Goal: Task Accomplishment & Management: Manage account settings

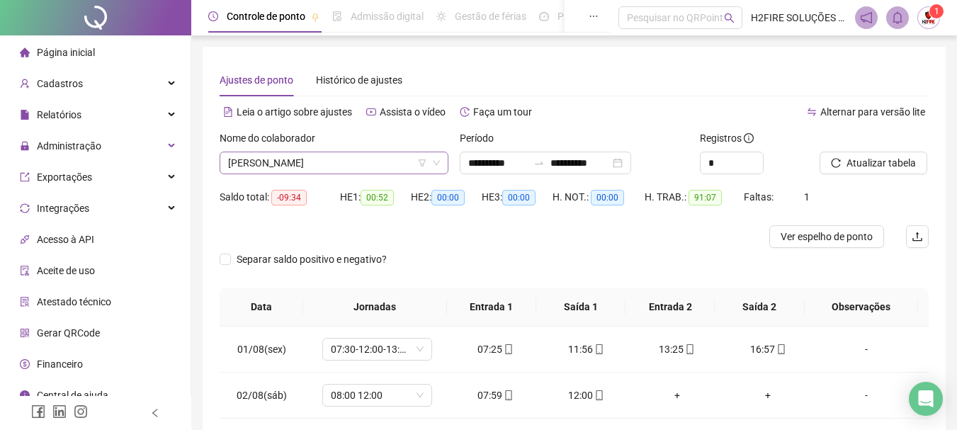
click at [390, 171] on span "[PERSON_NAME]" at bounding box center [334, 162] width 212 height 21
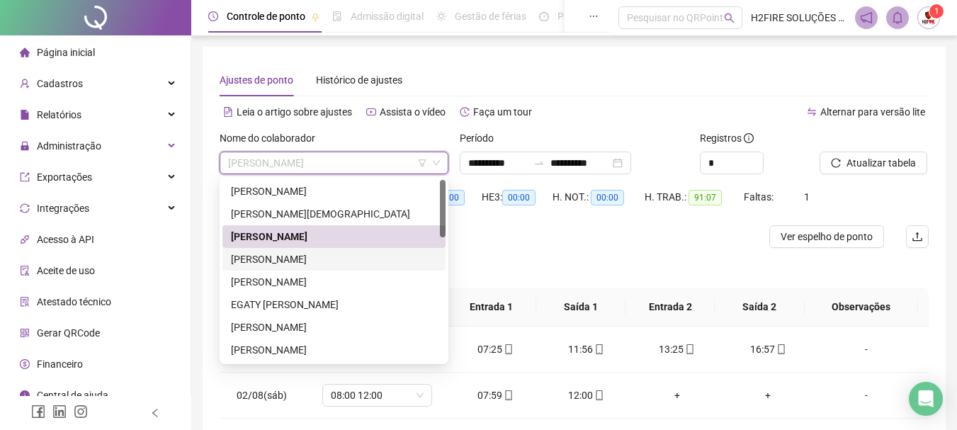
click at [271, 254] on div "[PERSON_NAME]" at bounding box center [334, 259] width 206 height 16
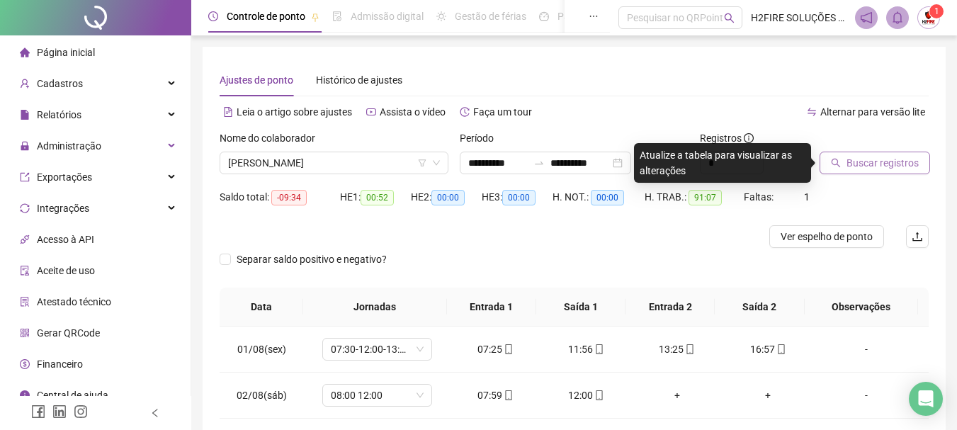
click at [862, 162] on span "Buscar registros" at bounding box center [882, 163] width 72 height 16
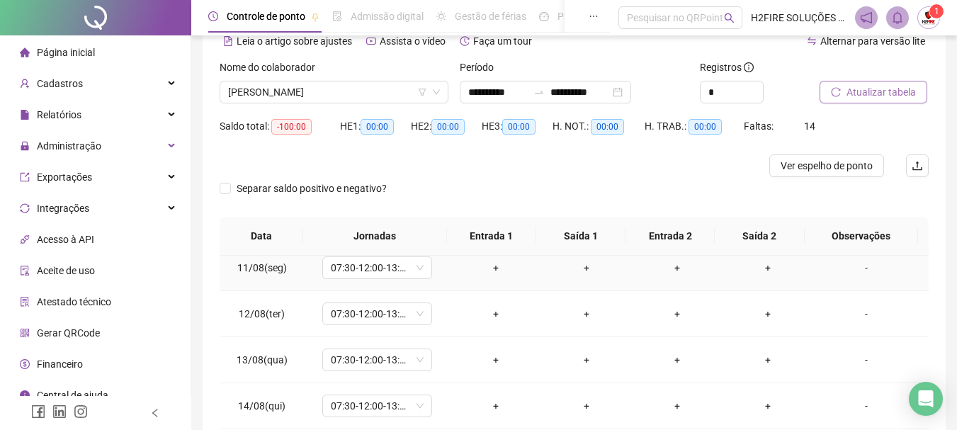
scroll to position [480, 0]
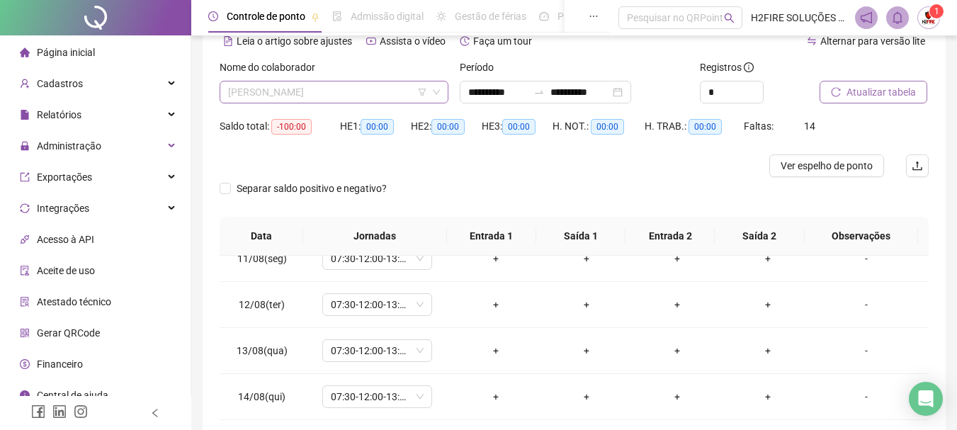
click at [352, 84] on span "[PERSON_NAME]" at bounding box center [334, 91] width 212 height 21
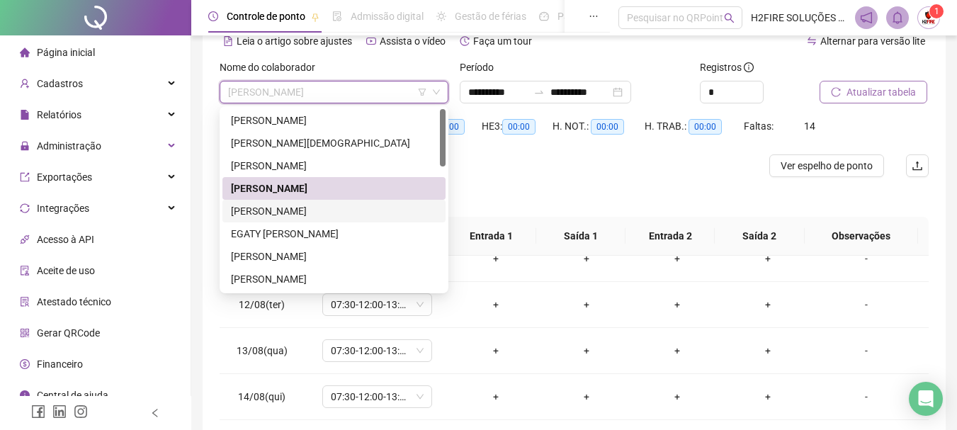
click at [287, 217] on div "[PERSON_NAME]" at bounding box center [334, 211] width 206 height 16
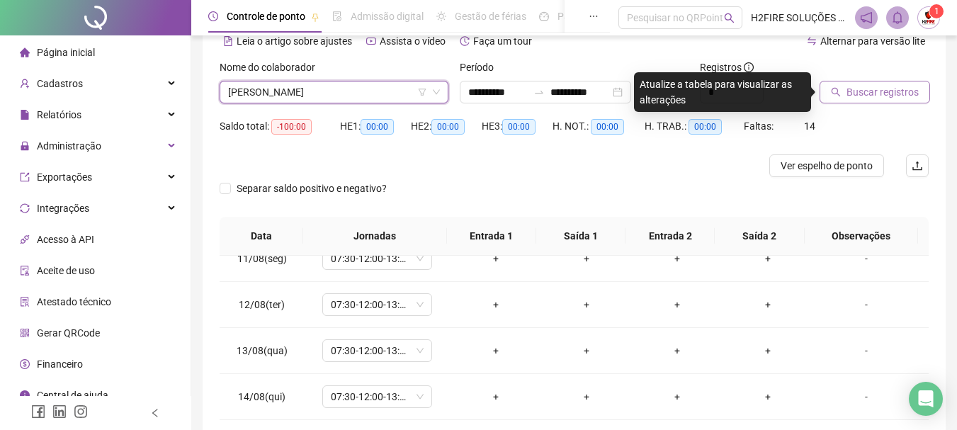
click at [848, 92] on span "Buscar registros" at bounding box center [882, 92] width 72 height 16
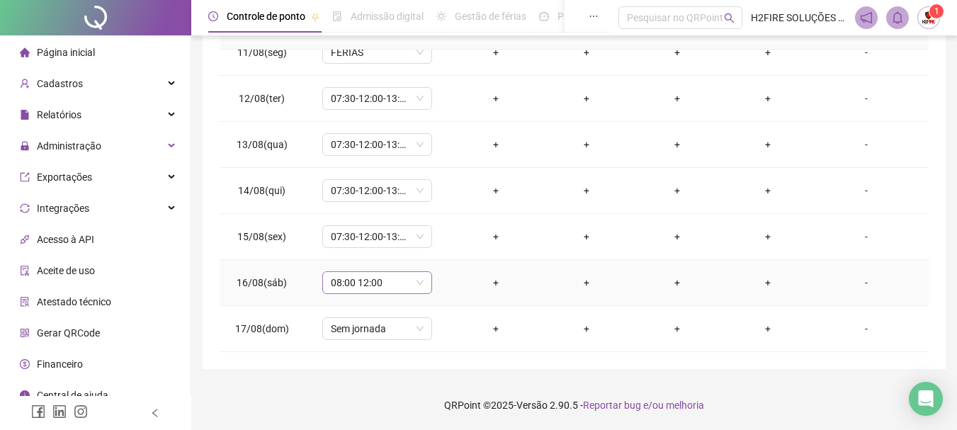
click at [378, 283] on span "08:00 12:00" at bounding box center [377, 282] width 93 height 21
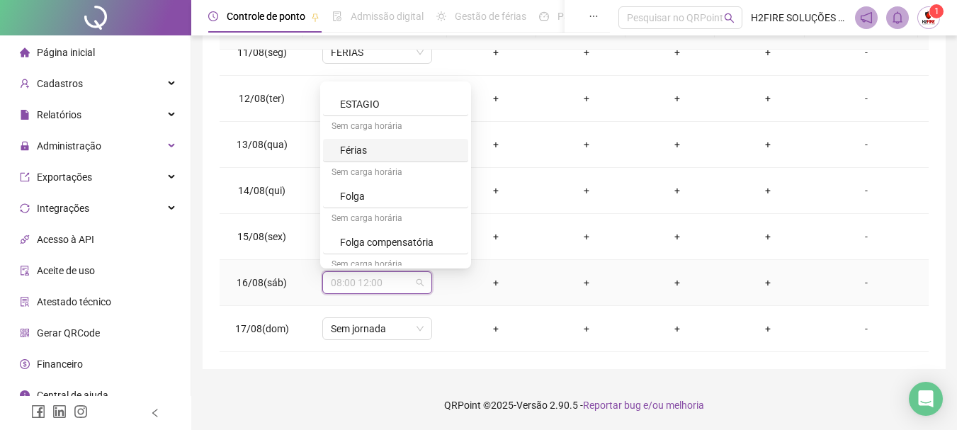
scroll to position [1275, 0]
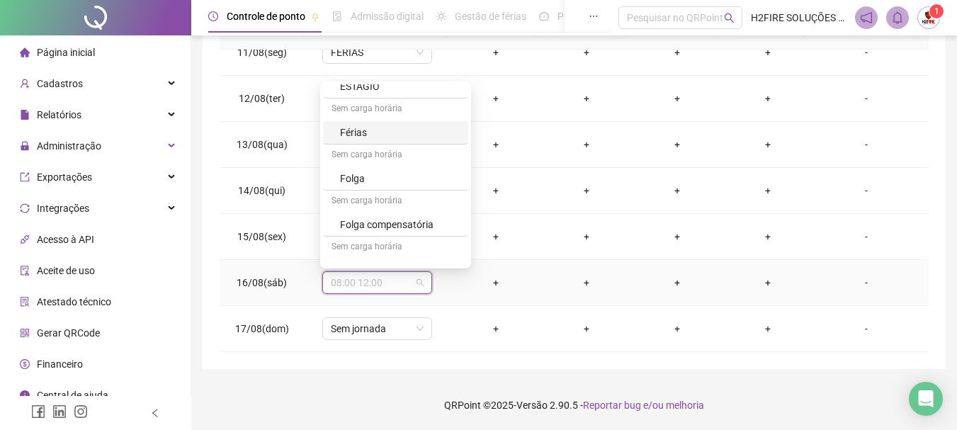
click at [376, 139] on div "Férias" at bounding box center [400, 133] width 120 height 16
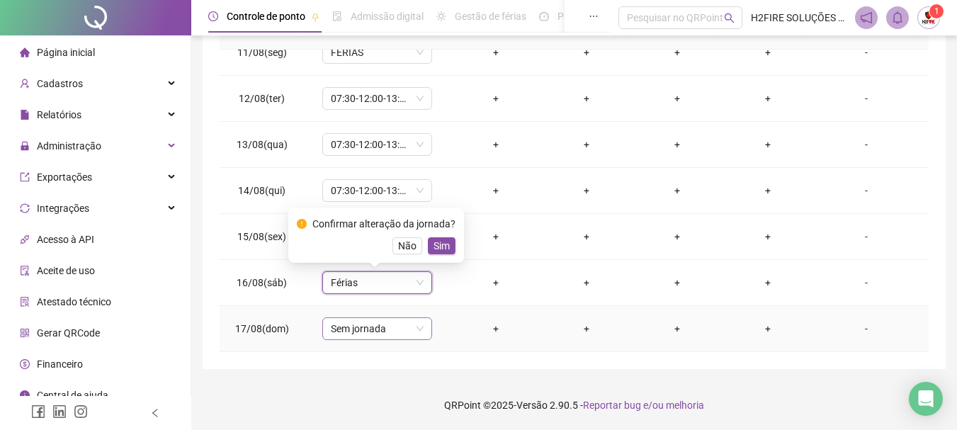
click at [372, 328] on span "Sem jornada" at bounding box center [377, 328] width 93 height 21
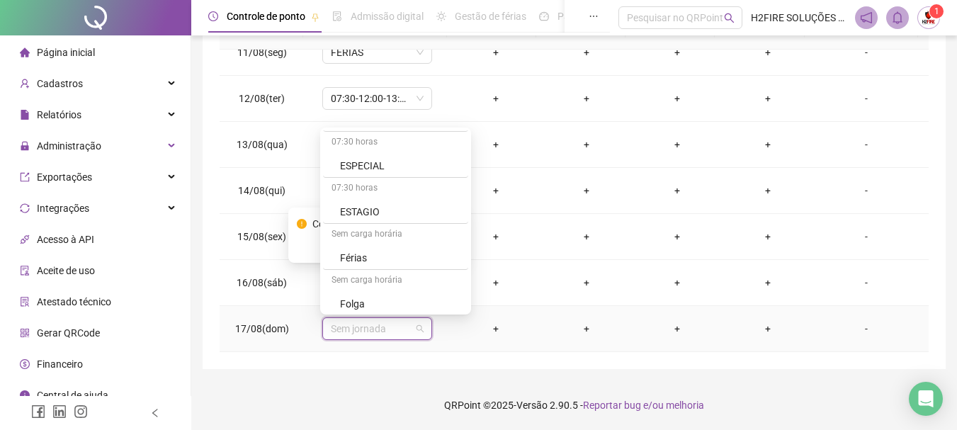
scroll to position [1204, 0]
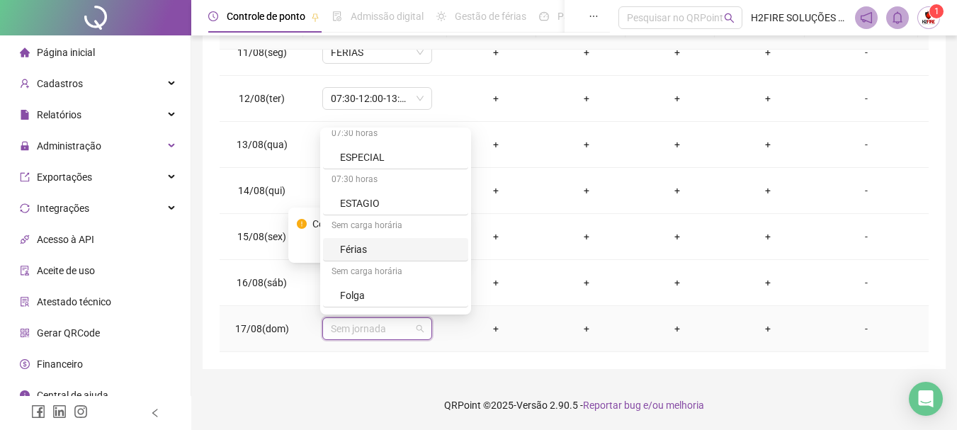
click at [369, 241] on div "Férias" at bounding box center [395, 249] width 145 height 23
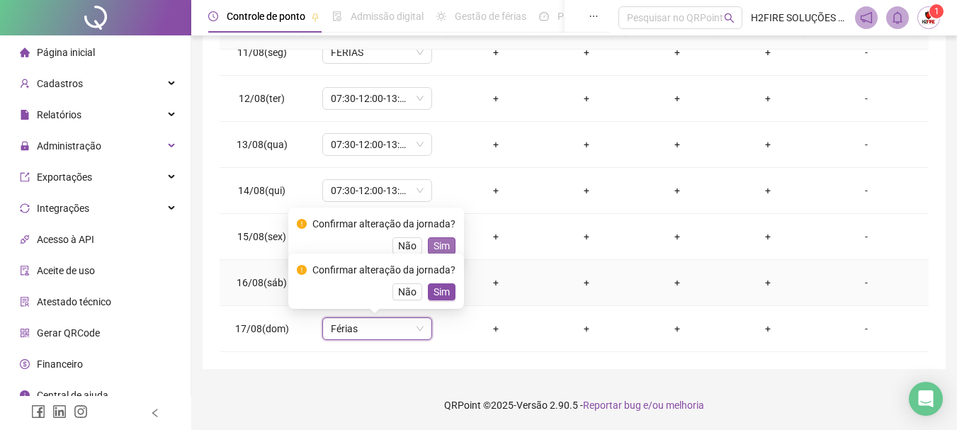
click at [438, 248] on span "Sim" at bounding box center [441, 246] width 16 height 16
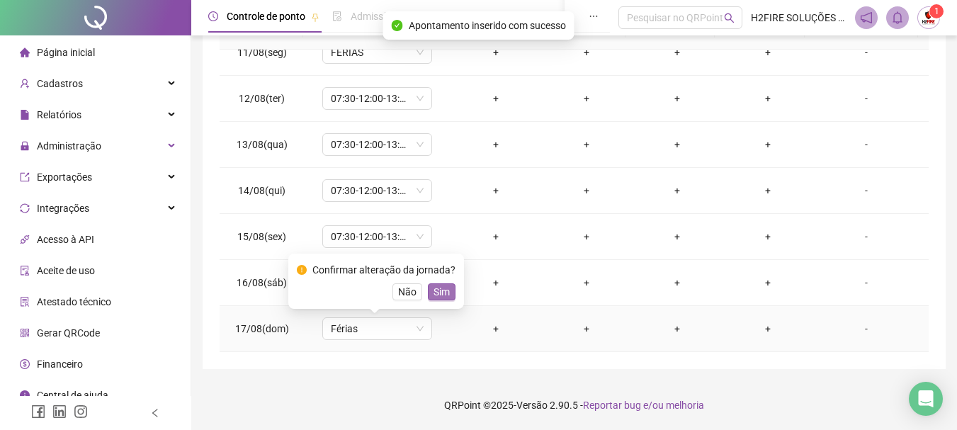
click at [439, 295] on span "Sim" at bounding box center [441, 292] width 16 height 16
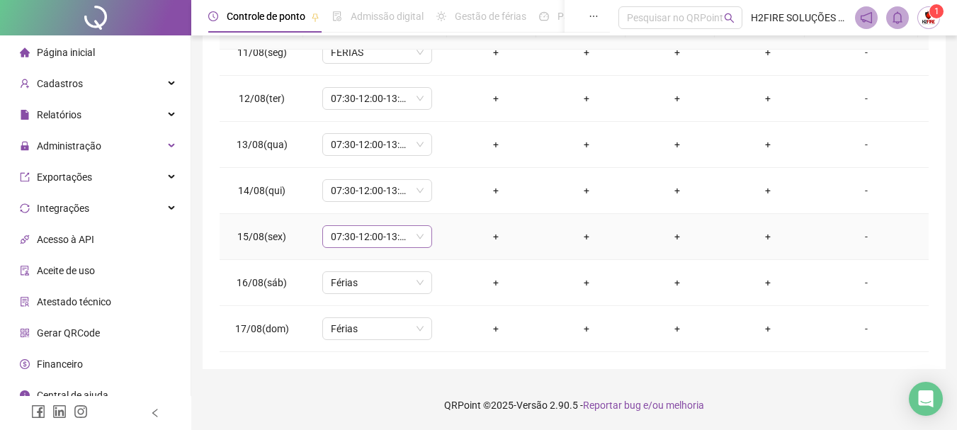
click at [363, 236] on span "07:30-12:00-13:30-17:00" at bounding box center [377, 236] width 93 height 21
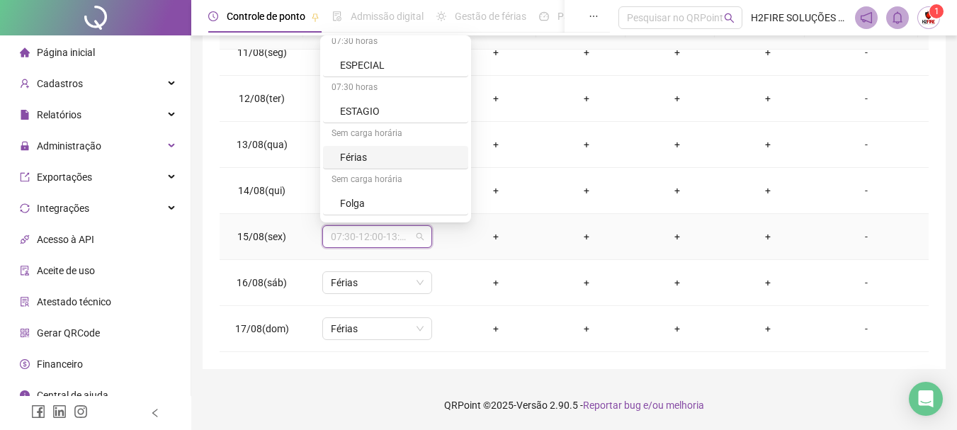
click at [372, 159] on div "Férias" at bounding box center [400, 157] width 120 height 16
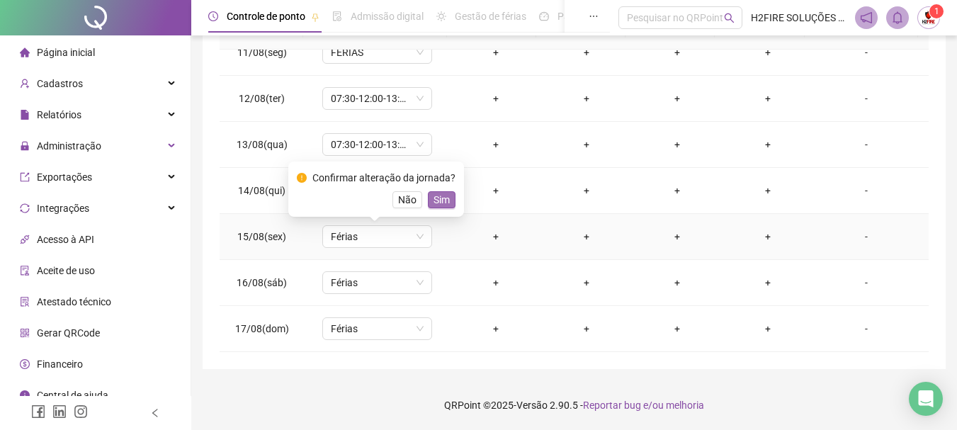
click at [443, 201] on span "Sim" at bounding box center [441, 200] width 16 height 16
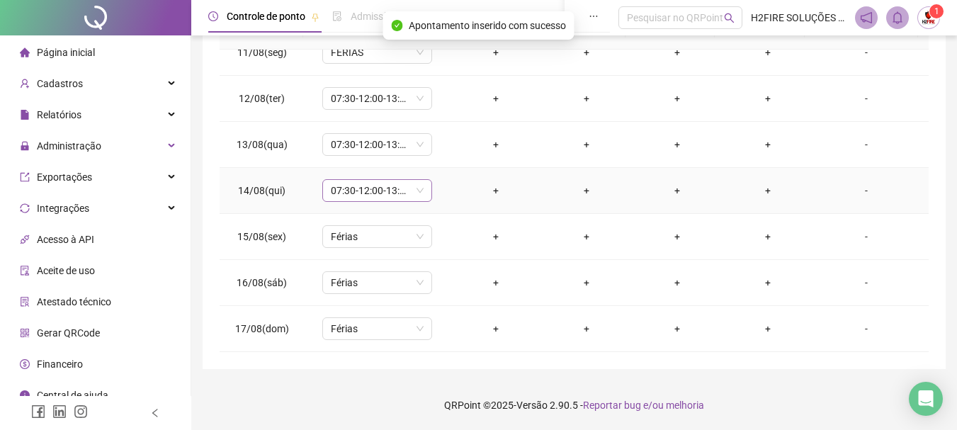
click at [412, 196] on span "07:30-12:00-13:30-17:00" at bounding box center [377, 190] width 93 height 21
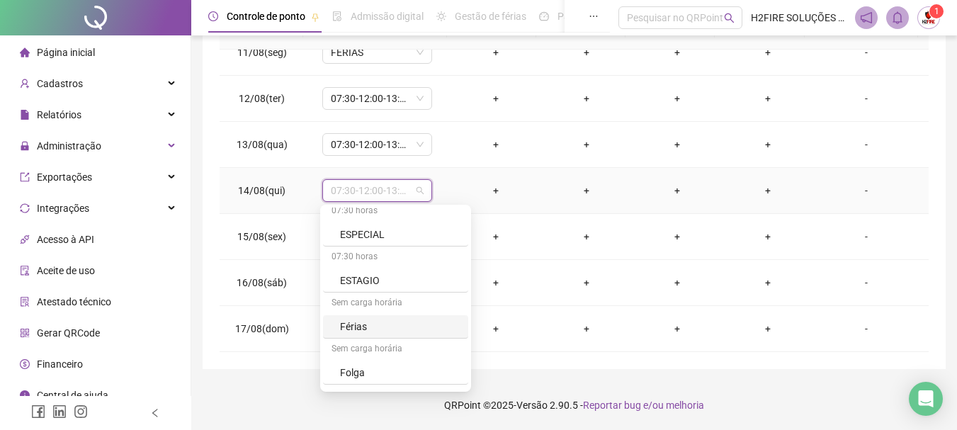
click at [369, 322] on div "Férias" at bounding box center [400, 327] width 120 height 16
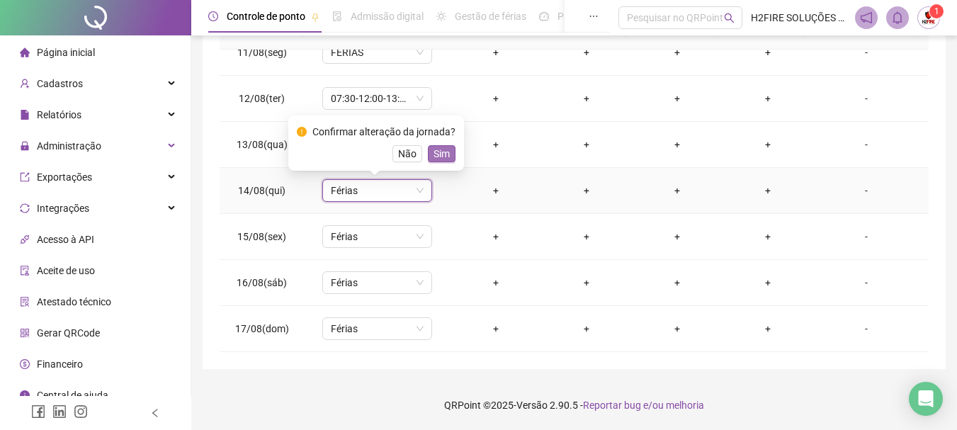
click at [448, 149] on button "Sim" at bounding box center [442, 153] width 28 height 17
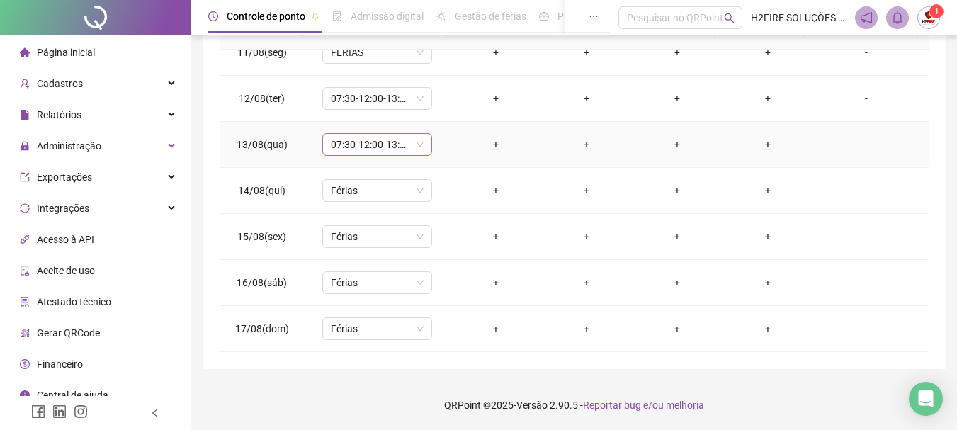
click at [416, 149] on span "07:30-12:00-13:30-17:00" at bounding box center [377, 144] width 93 height 21
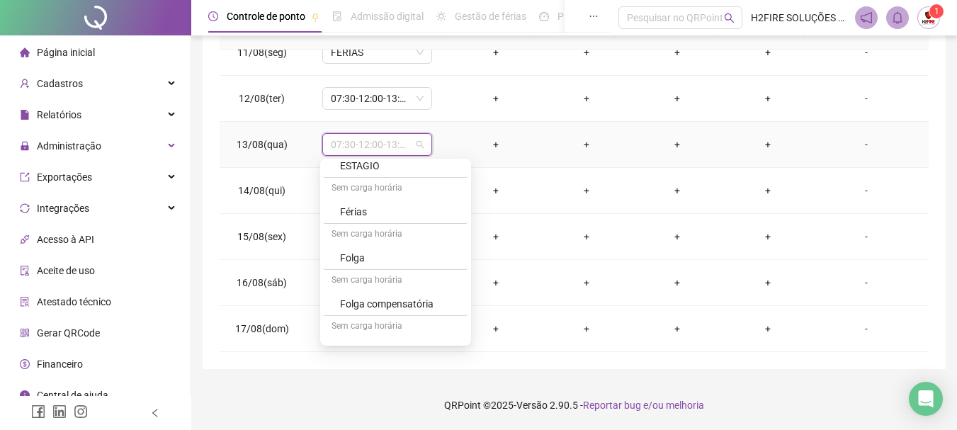
scroll to position [1275, 0]
click at [368, 209] on div "Férias" at bounding box center [400, 210] width 120 height 16
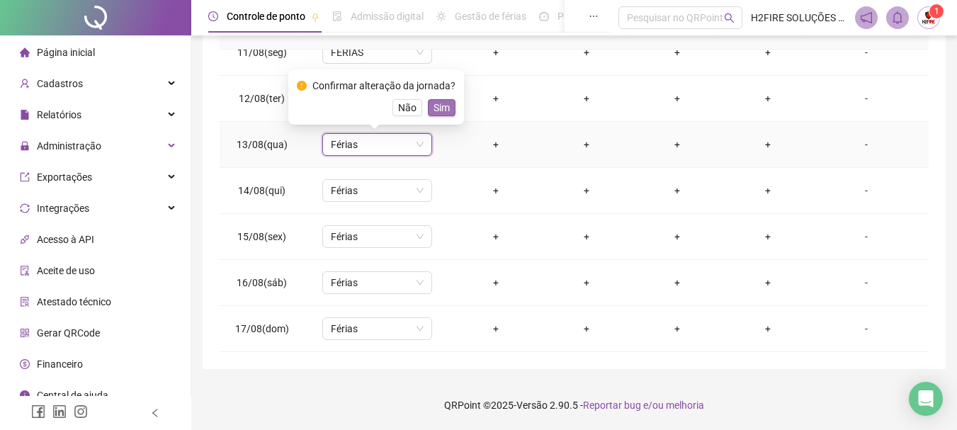
click at [440, 100] on span "Sim" at bounding box center [441, 108] width 16 height 16
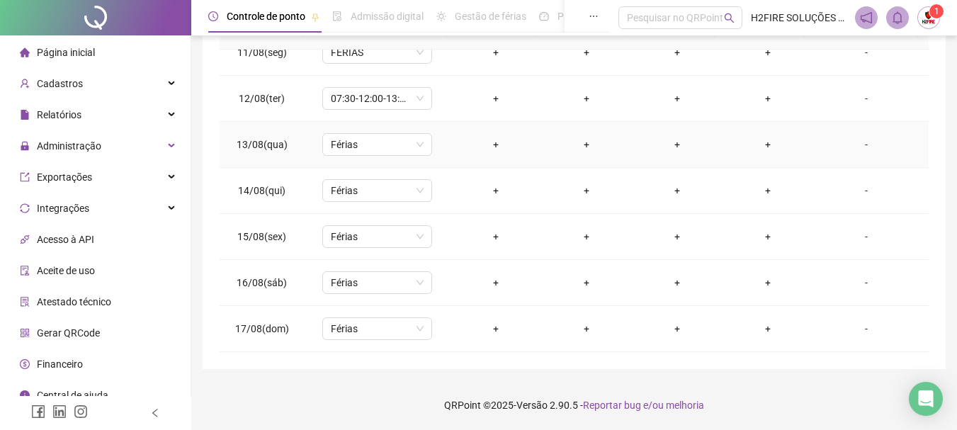
scroll to position [338, 0]
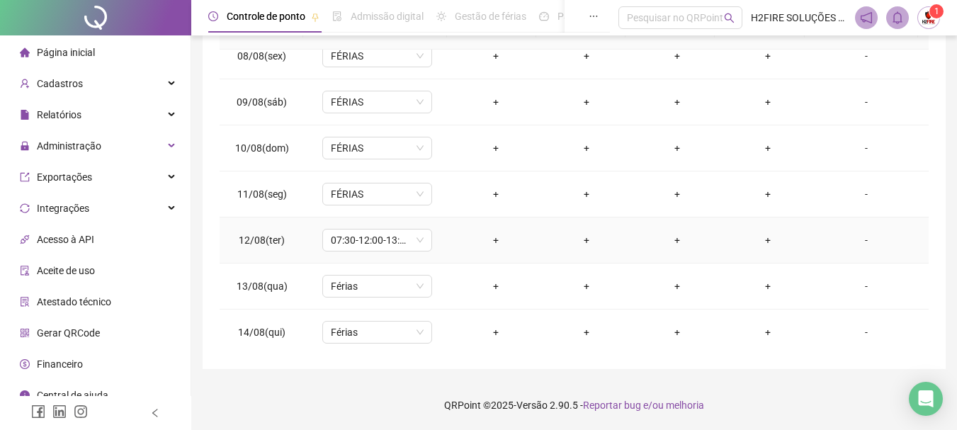
click at [388, 251] on td "07:30-12:00-13:30-17:00" at bounding box center [377, 240] width 146 height 46
click at [387, 246] on span "07:30-12:00-13:30-17:00" at bounding box center [377, 239] width 93 height 21
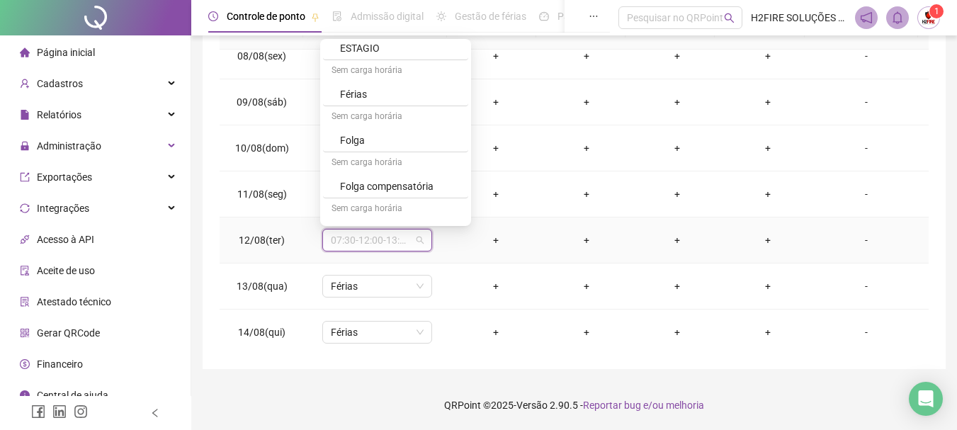
scroll to position [1275, 0]
click at [365, 93] on div "Férias" at bounding box center [400, 90] width 120 height 16
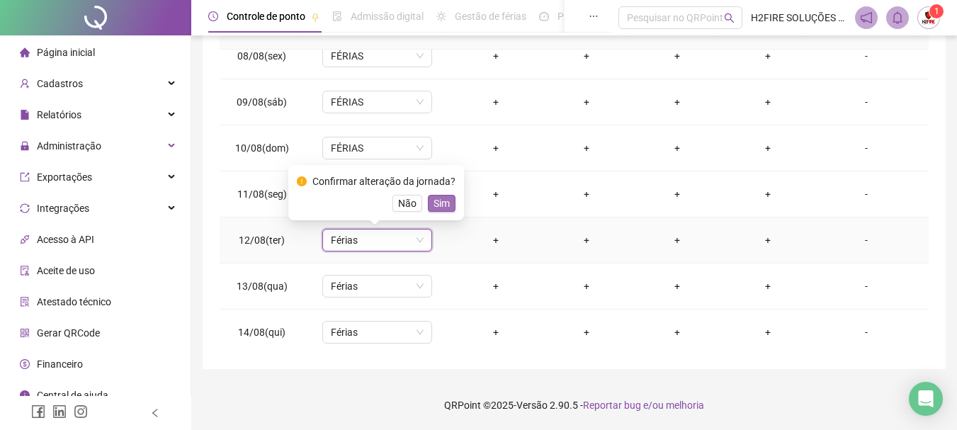
click at [428, 205] on button "Sim" at bounding box center [442, 203] width 28 height 17
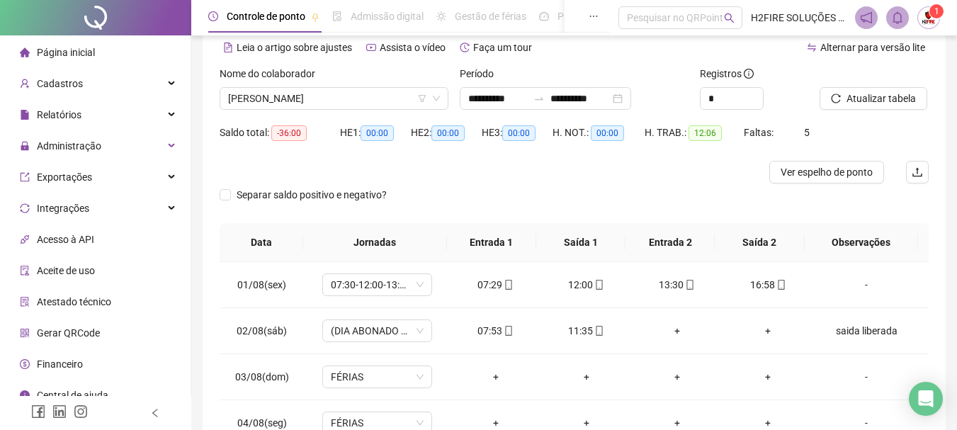
scroll to position [0, 0]
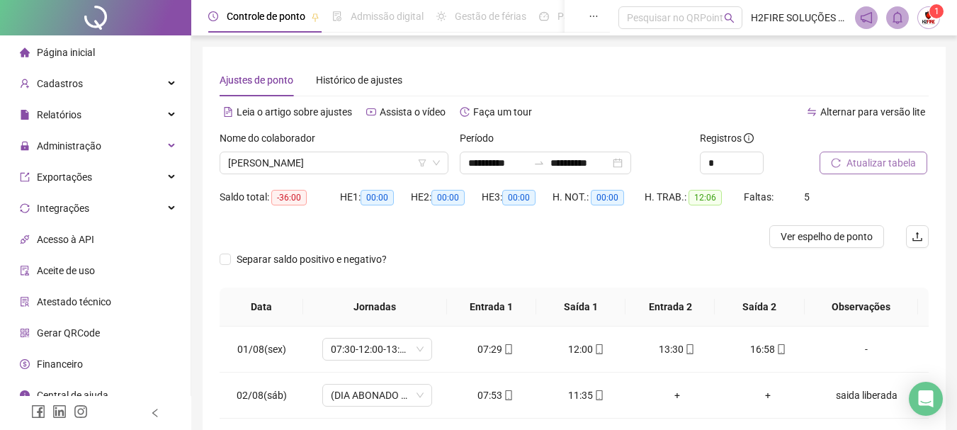
click at [850, 162] on span "Atualizar tabela" at bounding box center [880, 163] width 69 height 16
